Goal: Communication & Community: Answer question/provide support

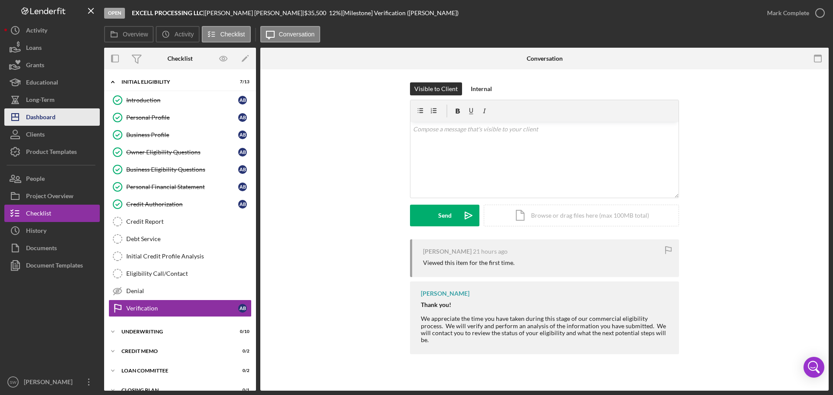
click at [37, 117] on div "Dashboard" at bounding box center [41, 118] width 30 height 20
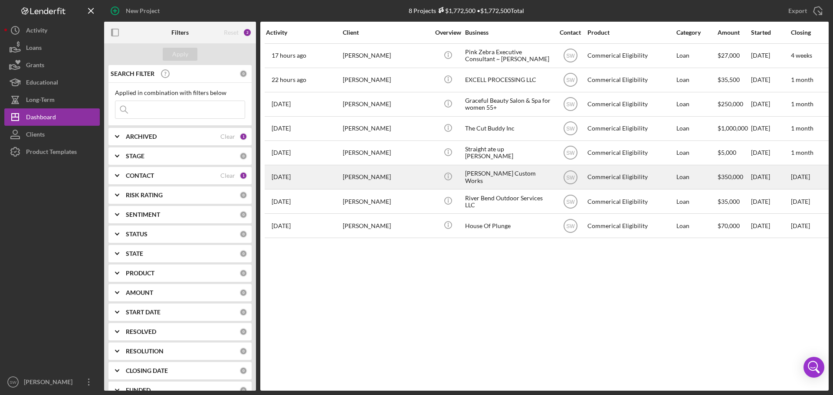
click at [354, 178] on div "[PERSON_NAME]" at bounding box center [386, 177] width 87 height 23
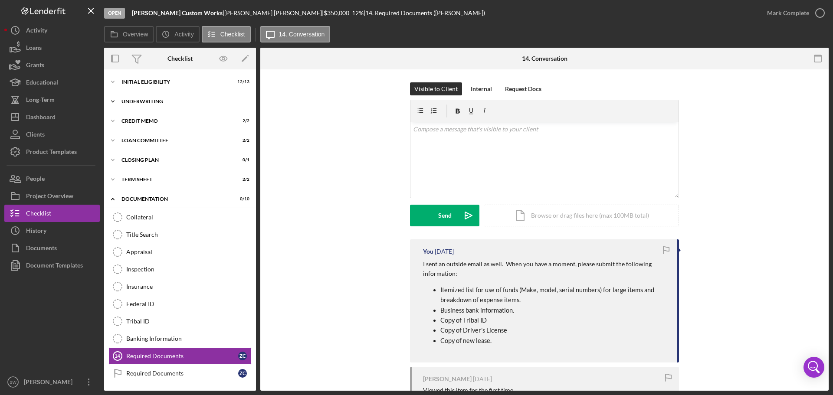
click at [114, 101] on icon "Icon/Expander" at bounding box center [112, 101] width 17 height 17
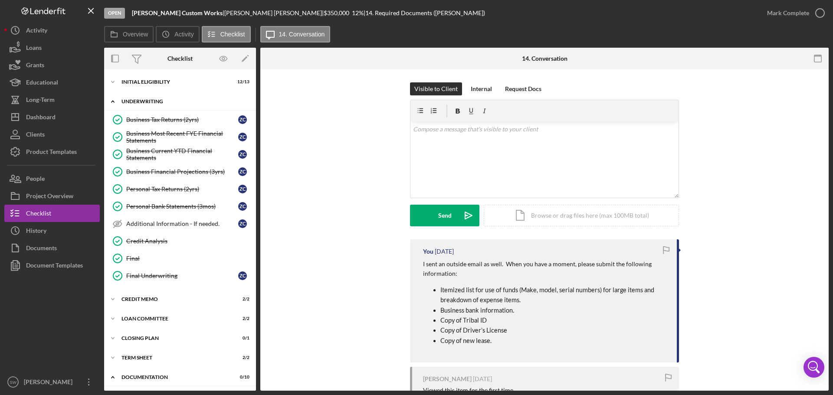
click at [114, 99] on icon "Icon/Expander" at bounding box center [112, 101] width 17 height 17
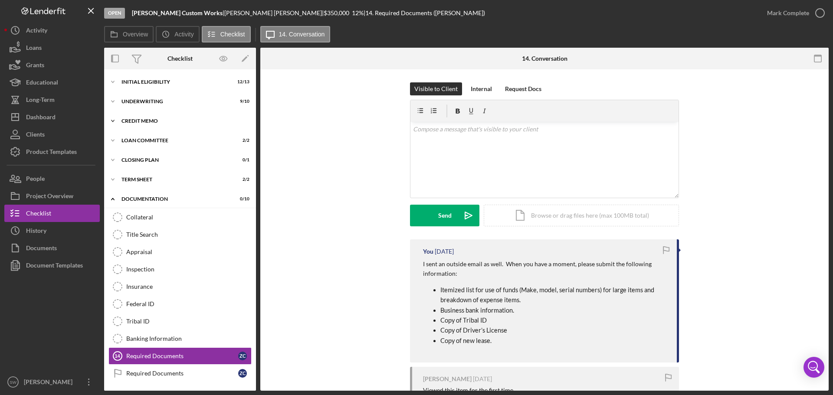
click at [113, 123] on icon "Icon/Expander" at bounding box center [112, 120] width 17 height 17
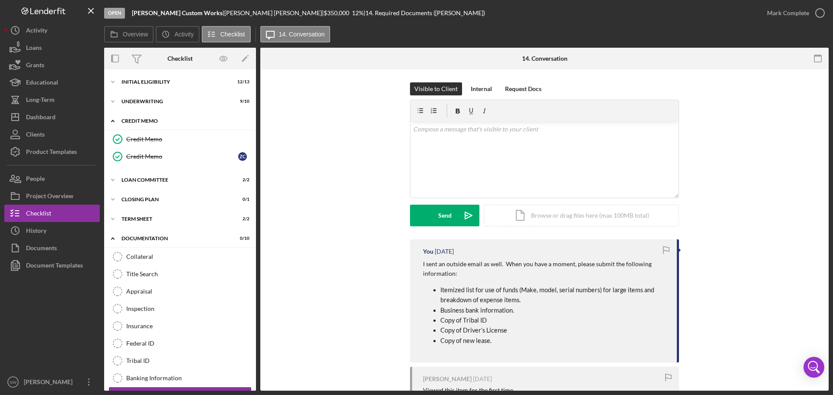
click at [111, 121] on icon "Icon/Expander" at bounding box center [112, 120] width 17 height 17
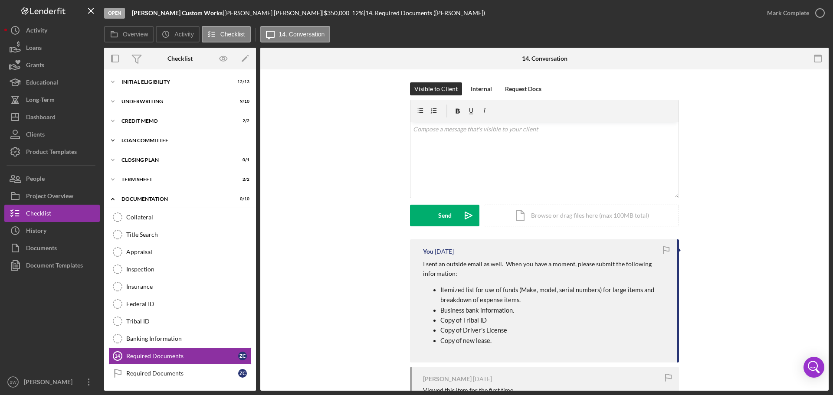
click at [114, 138] on icon "Icon/Expander" at bounding box center [112, 140] width 17 height 17
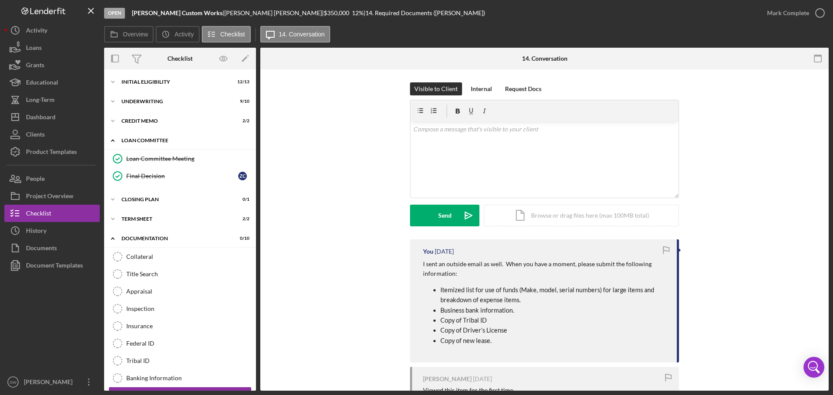
click at [112, 141] on icon "Icon/Expander" at bounding box center [112, 140] width 17 height 17
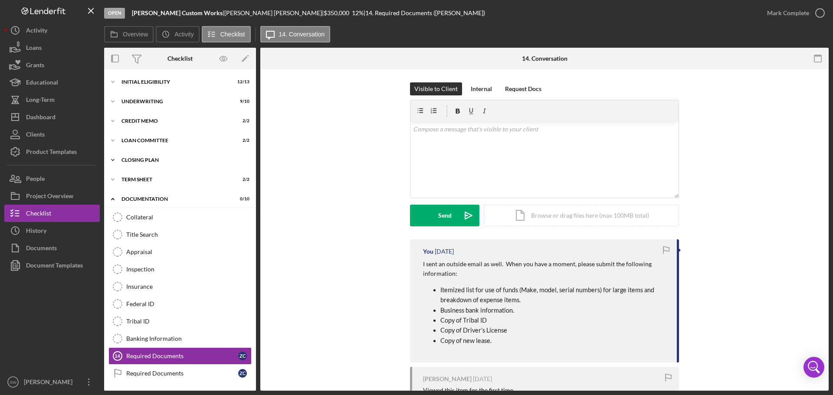
click at [113, 160] on icon "Icon/Expander" at bounding box center [112, 159] width 17 height 17
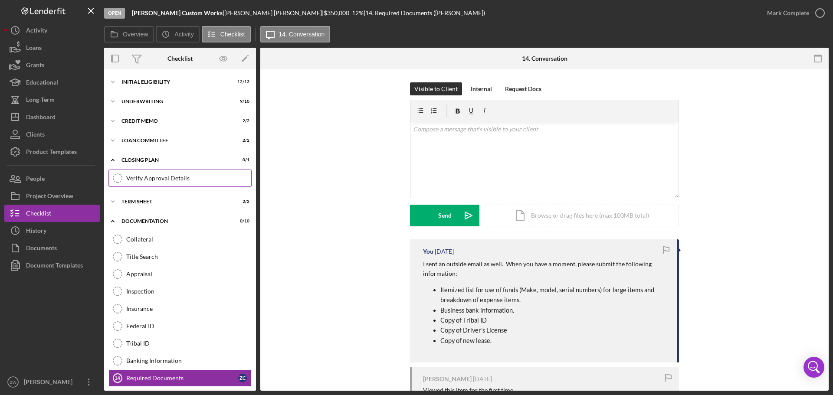
click at [144, 176] on div "Verify Approval Details" at bounding box center [188, 178] width 125 height 7
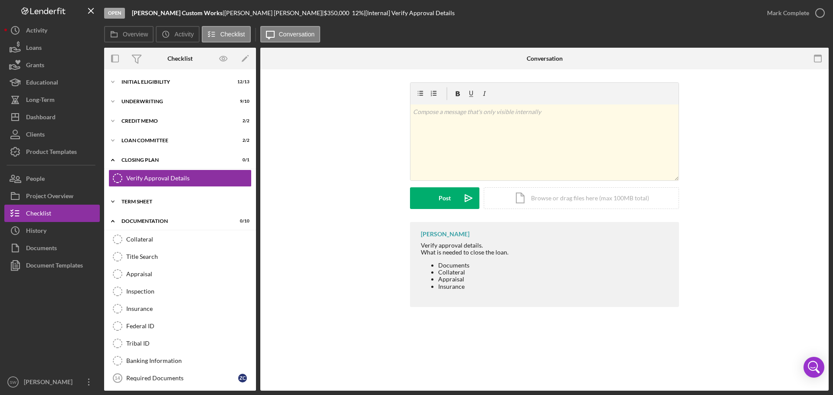
click at [119, 198] on icon "Icon/Expander" at bounding box center [112, 201] width 17 height 17
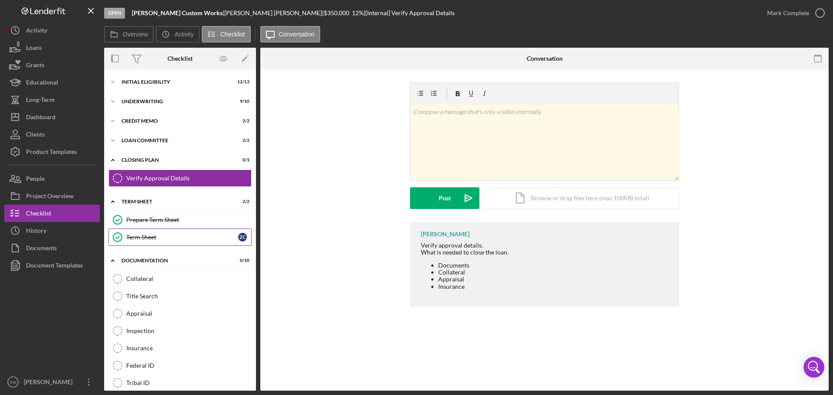
click at [137, 239] on div "Term Sheet" at bounding box center [182, 237] width 112 height 7
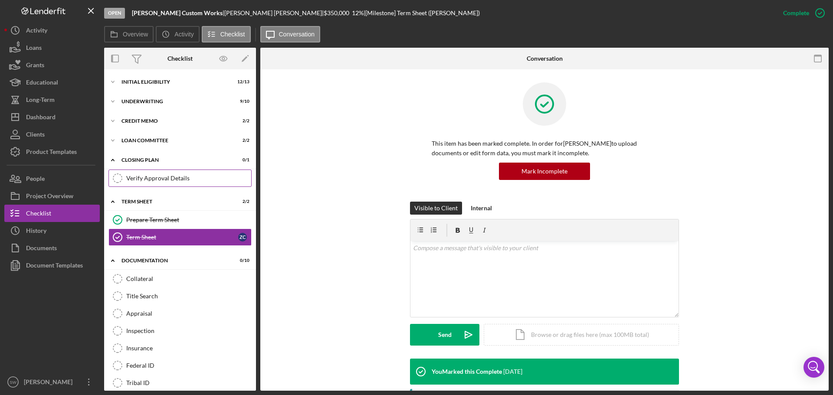
click at [119, 179] on icon "Verify Approval Details" at bounding box center [118, 179] width 22 height 22
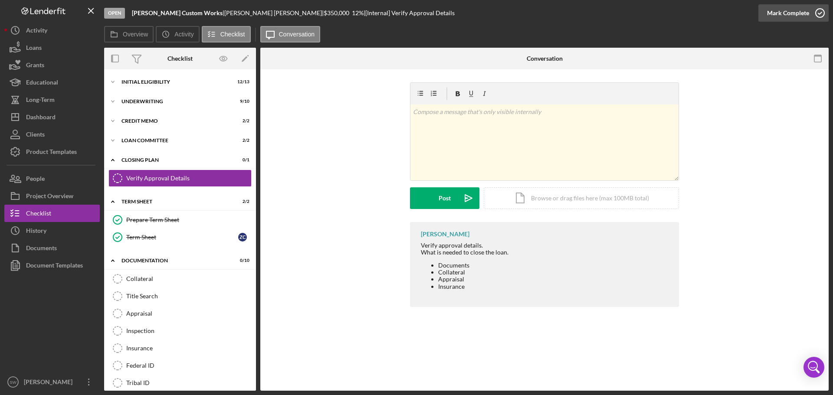
click at [821, 13] on icon "button" at bounding box center [820, 13] width 22 height 22
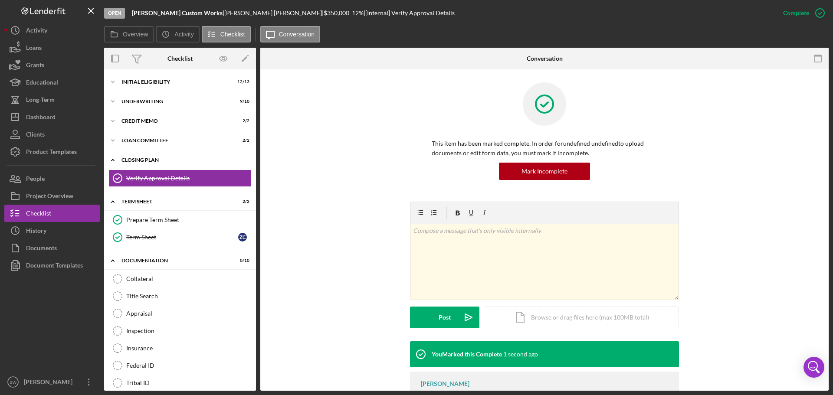
click at [112, 158] on icon "Icon/Expander" at bounding box center [112, 159] width 17 height 17
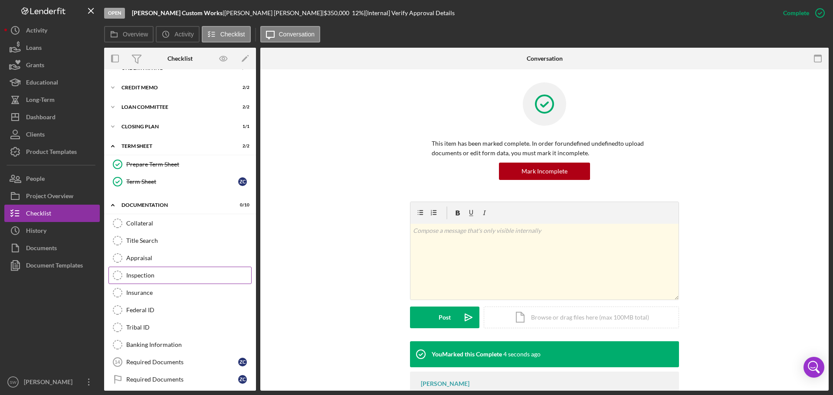
scroll to position [79, 0]
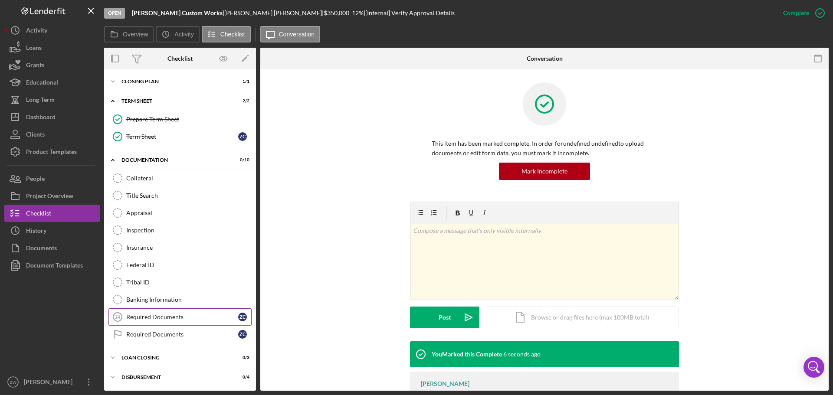
click at [136, 316] on div "Required Documents" at bounding box center [182, 317] width 112 height 7
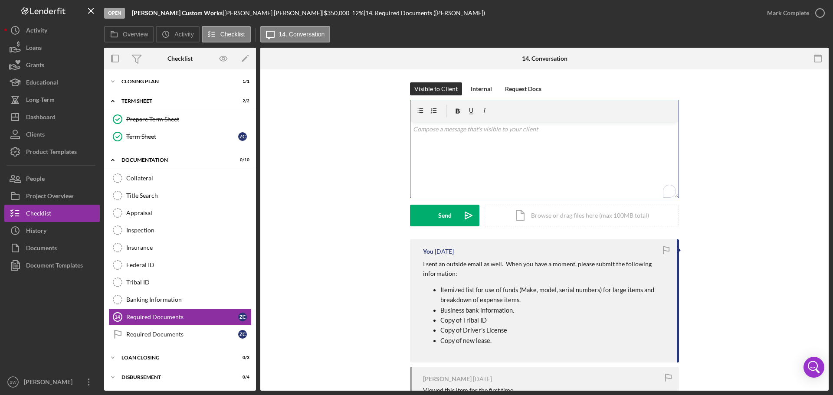
click at [442, 129] on p "To enrich screen reader interactions, please activate Accessibility in Grammarl…" at bounding box center [544, 130] width 263 height 10
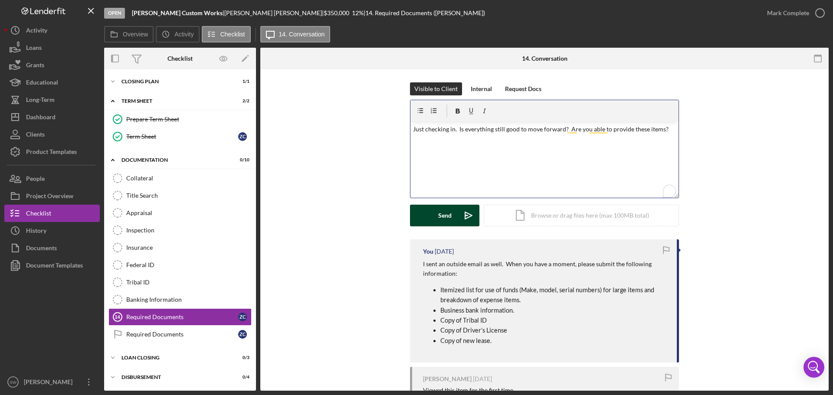
click at [439, 214] on div "Send" at bounding box center [444, 216] width 13 height 22
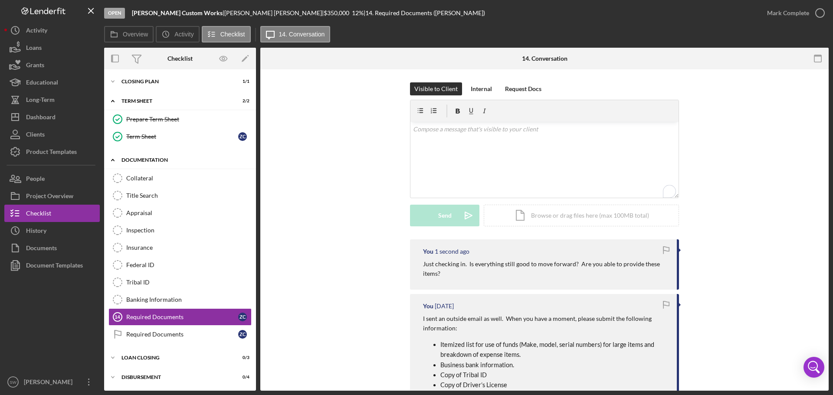
click at [113, 159] on icon "Icon/Expander" at bounding box center [112, 159] width 17 height 17
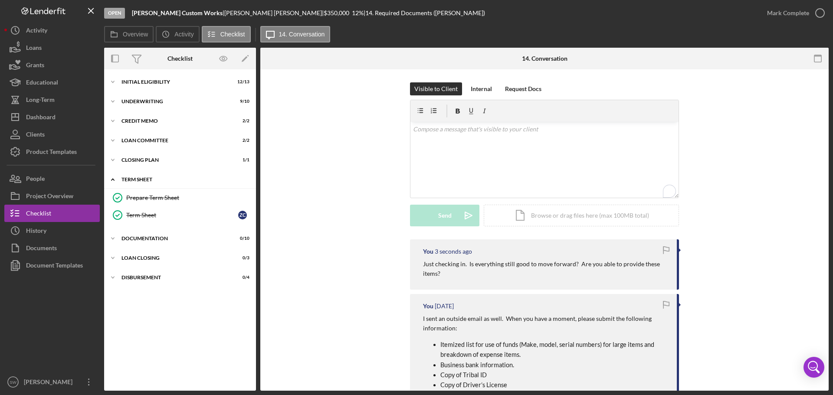
click at [111, 178] on icon "Icon/Expander" at bounding box center [112, 179] width 17 height 17
click at [114, 198] on icon "Icon/Expander" at bounding box center [112, 199] width 17 height 17
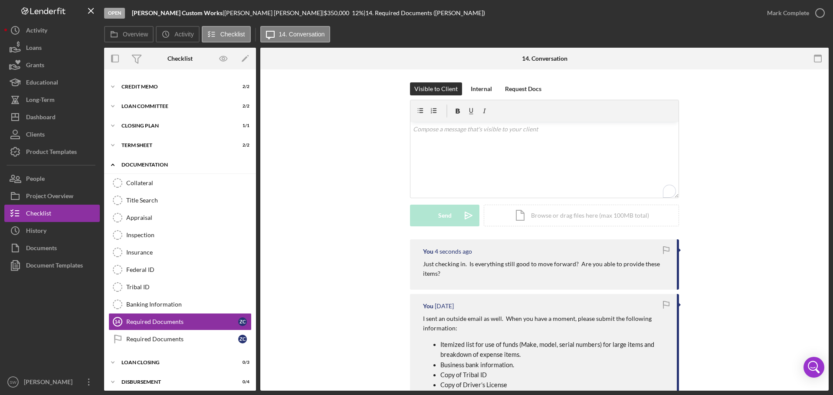
scroll to position [39, 0]
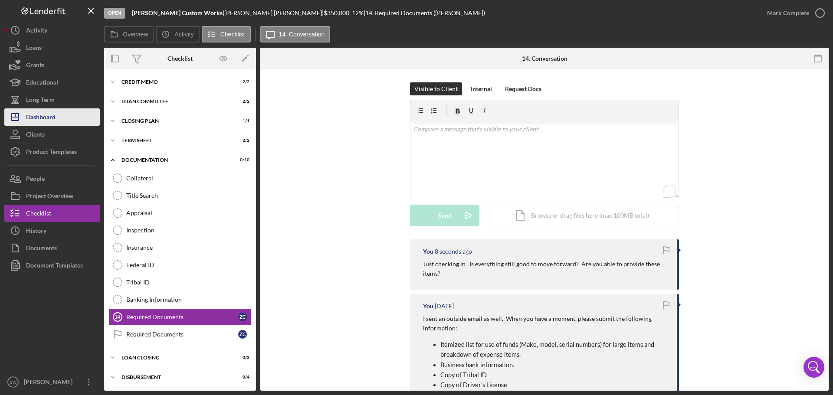
click at [32, 116] on div "Dashboard" at bounding box center [41, 118] width 30 height 20
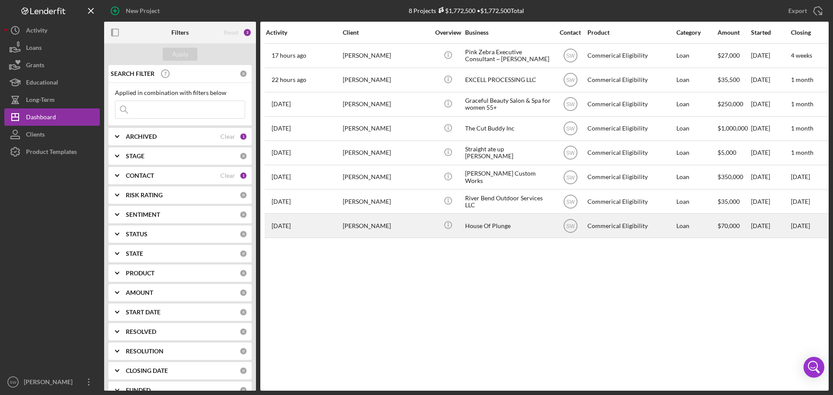
click at [352, 225] on div "[PERSON_NAME]" at bounding box center [386, 225] width 87 height 23
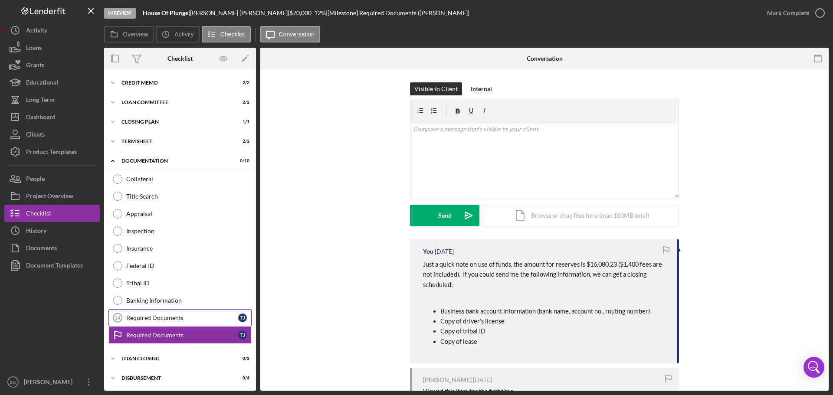
click at [140, 315] on div "Required Documents" at bounding box center [182, 318] width 112 height 7
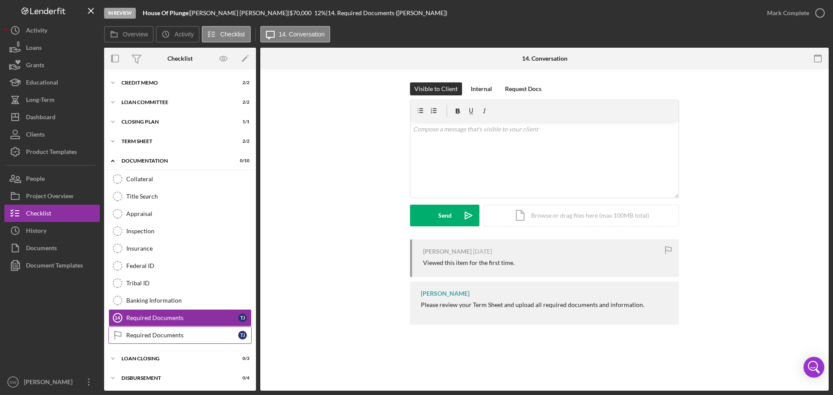
click at [141, 335] on div "Required Documents" at bounding box center [182, 335] width 112 height 7
